Goal: Information Seeking & Learning: Find specific fact

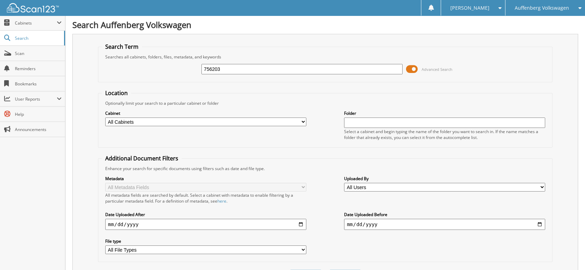
drag, startPoint x: 238, startPoint y: 66, endPoint x: 194, endPoint y: 67, distance: 43.9
click at [194, 67] on div "756203 Advanced Search" at bounding box center [325, 69] width 447 height 19
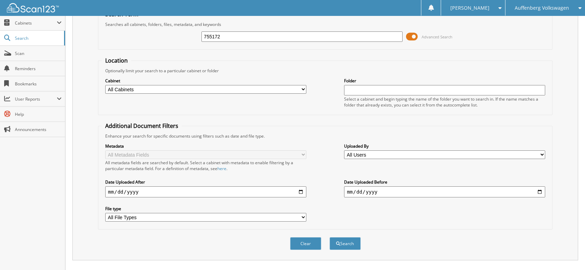
scroll to position [61, 0]
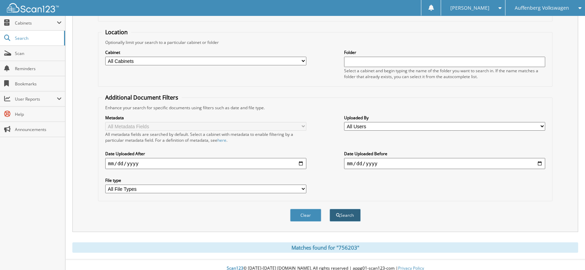
type input "755172"
click at [349, 209] on button "Search" at bounding box center [344, 215] width 31 height 13
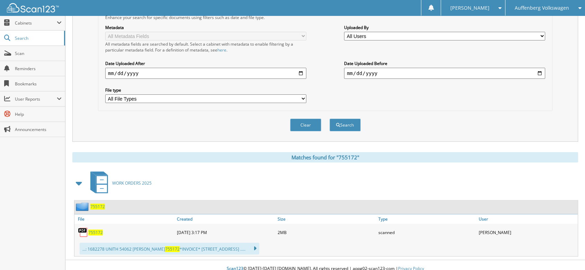
click at [98, 230] on span "755172" at bounding box center [95, 233] width 15 height 6
click at [15, 52] on span "Scan" at bounding box center [38, 54] width 47 height 6
